Goal: Find specific page/section: Find specific page/section

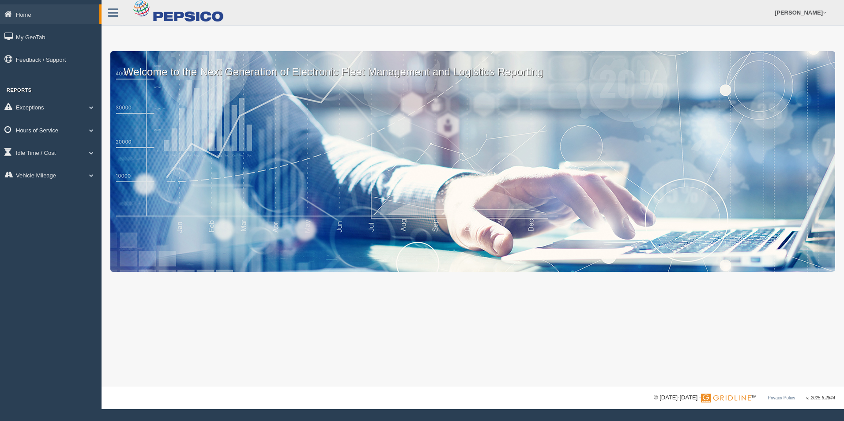
click at [93, 129] on span at bounding box center [91, 130] width 11 height 4
click at [70, 149] on link "HOS Explanation Reports" at bounding box center [57, 151] width 83 height 16
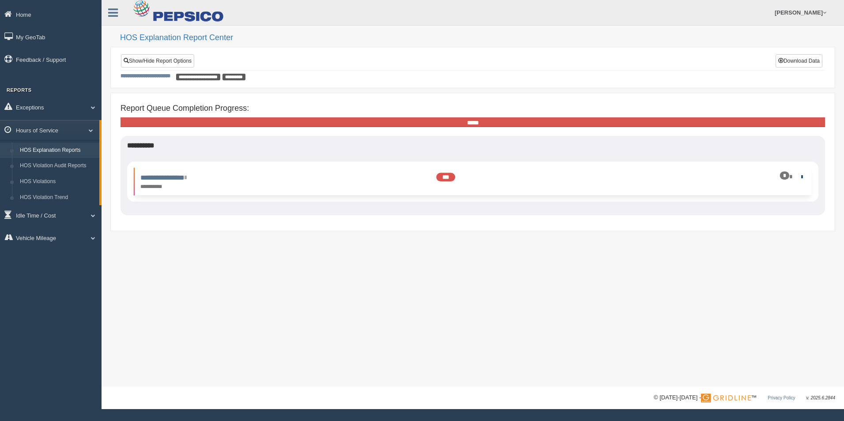
click at [803, 176] on link at bounding box center [800, 177] width 6 height 6
